Goal: Information Seeking & Learning: Learn about a topic

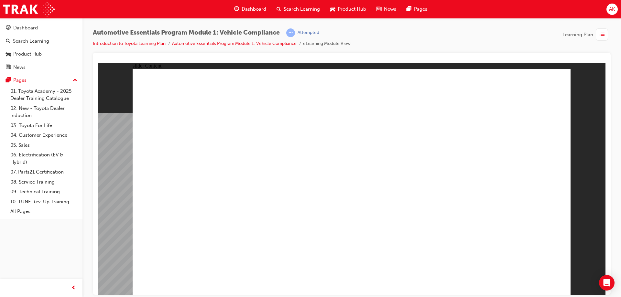
click at [610, 10] on span "AK" at bounding box center [612, 9] width 6 height 7
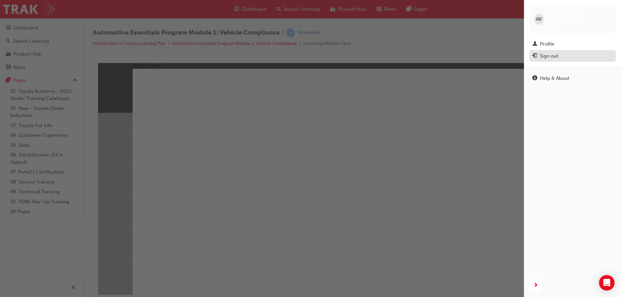
click at [583, 52] on div "Sign out" at bounding box center [573, 56] width 80 height 8
